Goal: Use online tool/utility: Utilize a website feature to perform a specific function

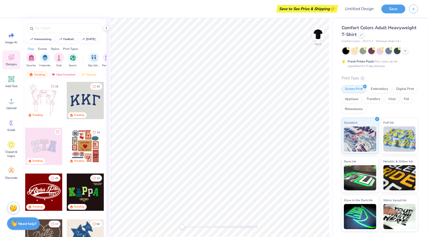
click at [169, 226] on div "Back" at bounding box center [219, 127] width 227 height 219
click at [10, 104] on icon at bounding box center [12, 101] width 8 height 8
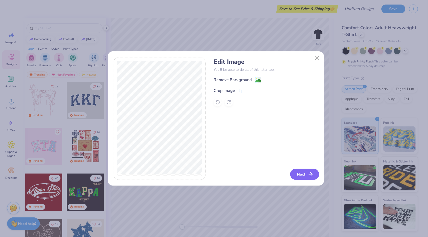
click at [303, 176] on button "Next" at bounding box center [304, 174] width 29 height 11
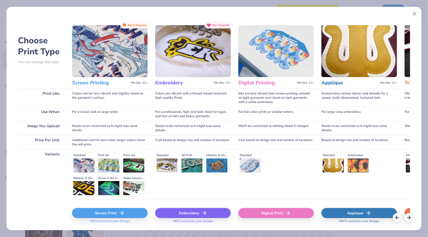
click at [88, 165] on div "Standard Puff Ink Neon Ink Metallic & Glitter Ink Glow in the Dark Ink Water ba…" at bounding box center [110, 174] width 76 height 44
click at [106, 211] on div "Screen Print" at bounding box center [110, 213] width 76 height 10
